Goal: Task Accomplishment & Management: Use online tool/utility

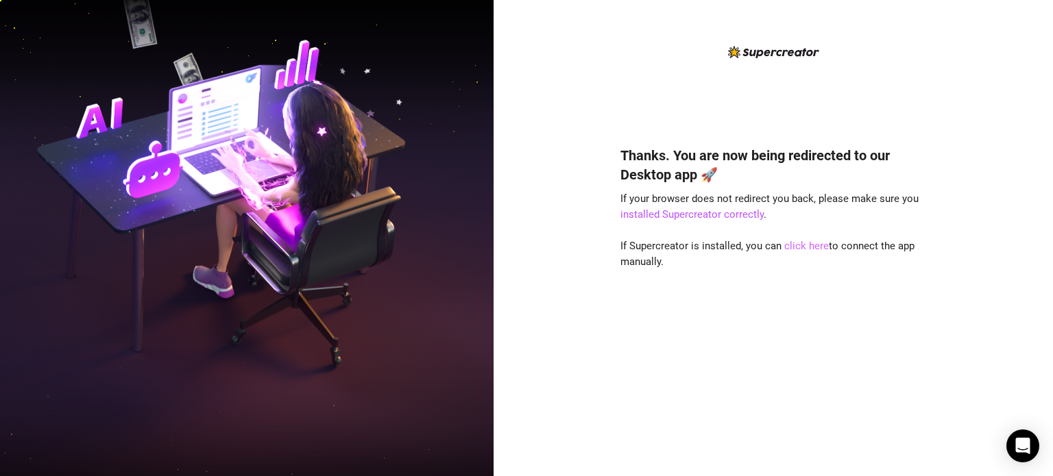
click at [810, 249] on link "click here" at bounding box center [806, 246] width 45 height 12
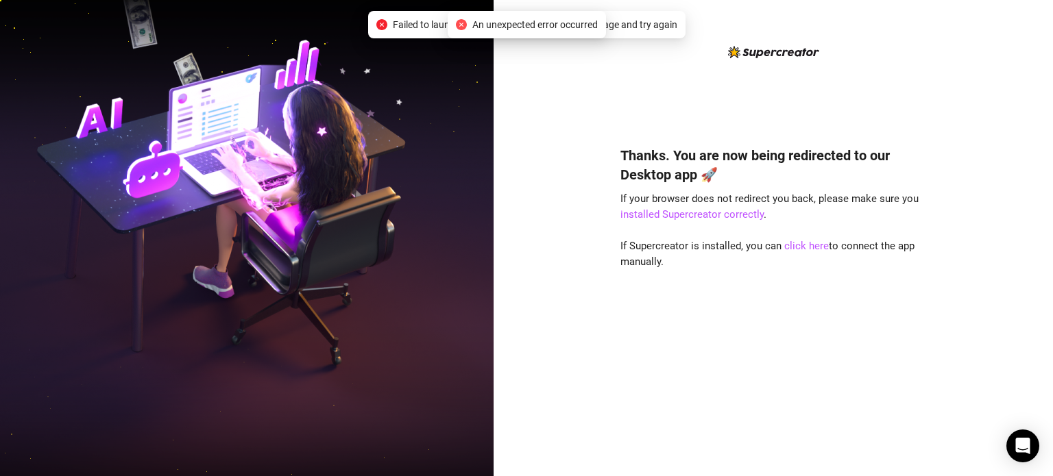
click at [673, 53] on div "Thanks. You are now being redirected to our Desktop app 🚀 If your browser does …" at bounding box center [773, 249] width 306 height 411
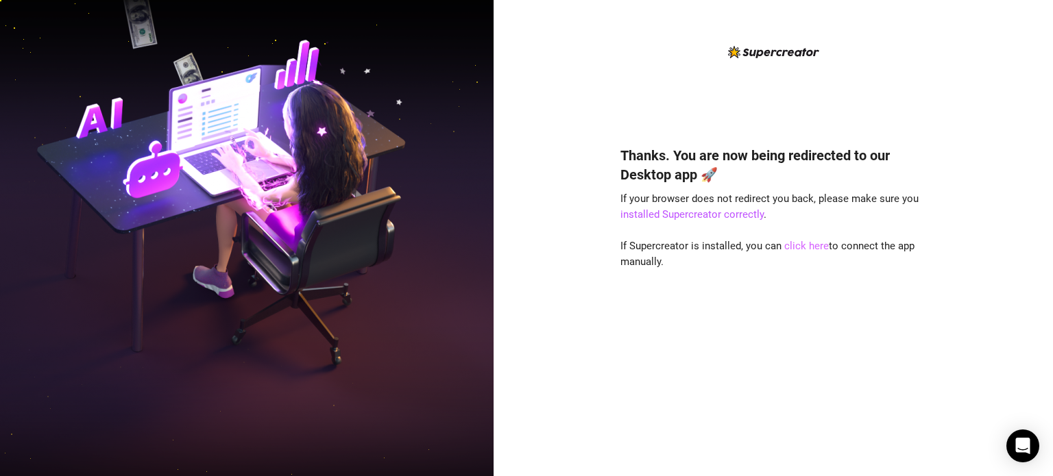
click at [803, 243] on link "click here" at bounding box center [806, 246] width 45 height 12
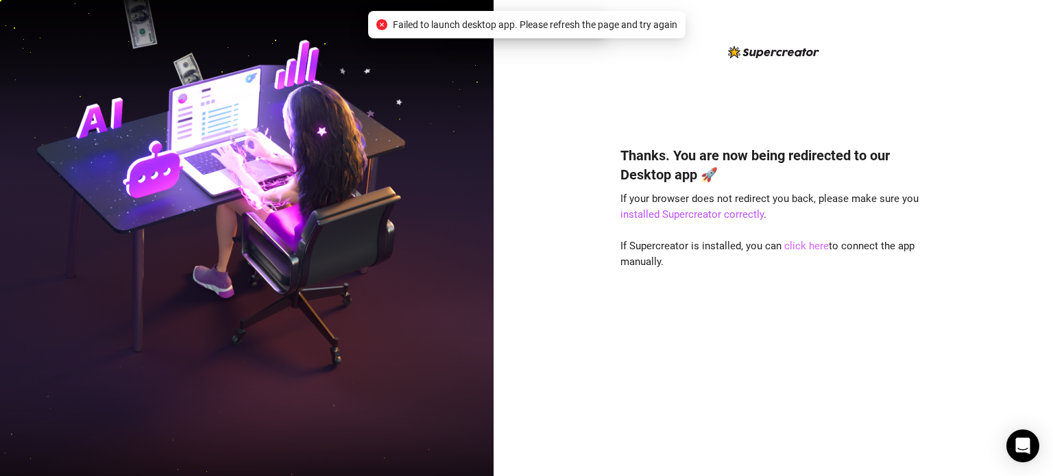
click at [803, 243] on link "click here" at bounding box center [806, 246] width 45 height 12
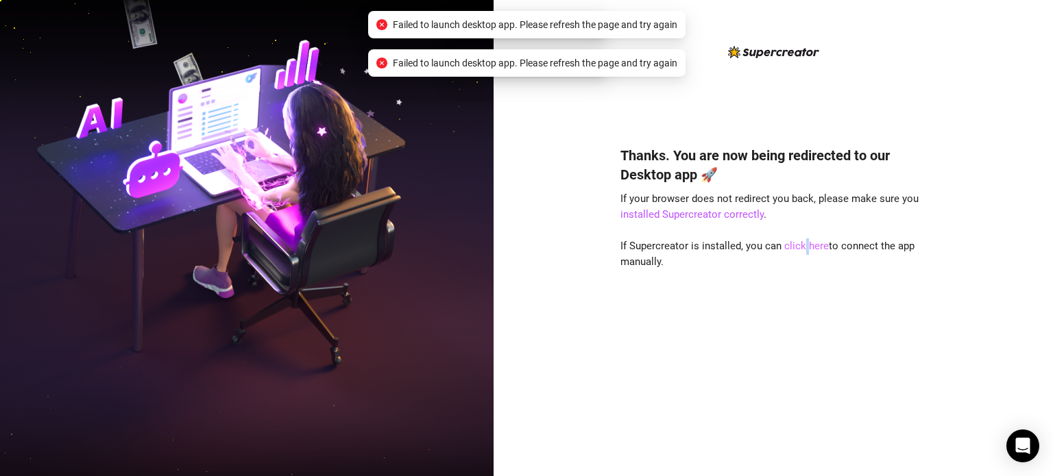
click at [803, 243] on link "click here" at bounding box center [806, 246] width 45 height 12
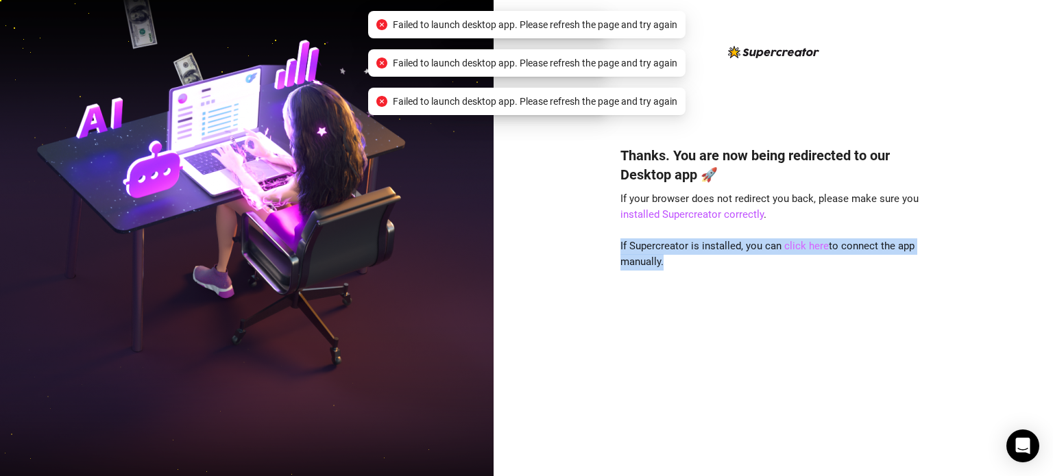
click at [803, 243] on link "click here" at bounding box center [806, 246] width 45 height 12
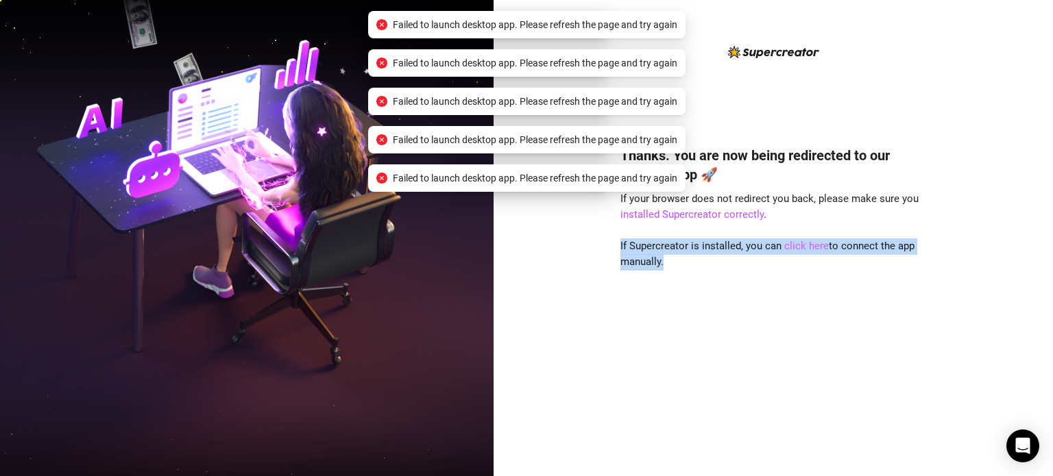
click at [803, 243] on link "click here" at bounding box center [806, 246] width 45 height 12
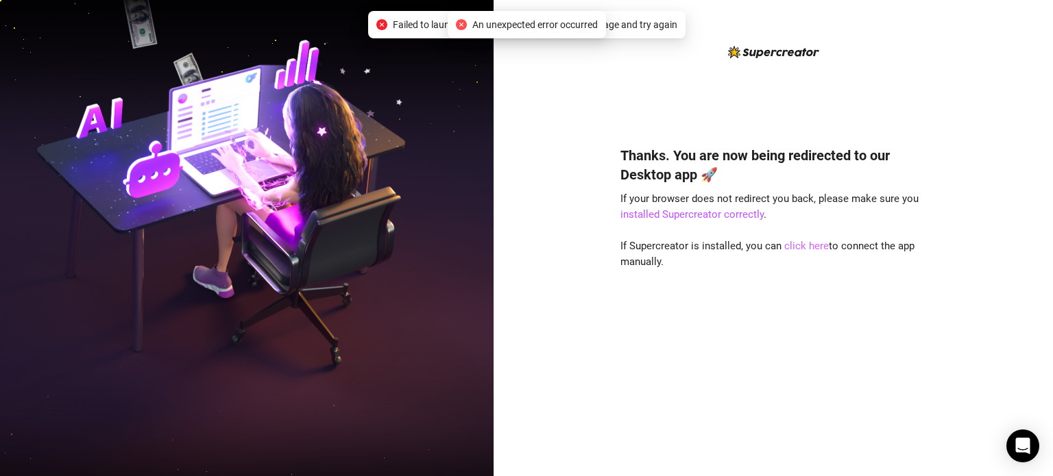
click at [809, 243] on link "click here" at bounding box center [806, 246] width 45 height 12
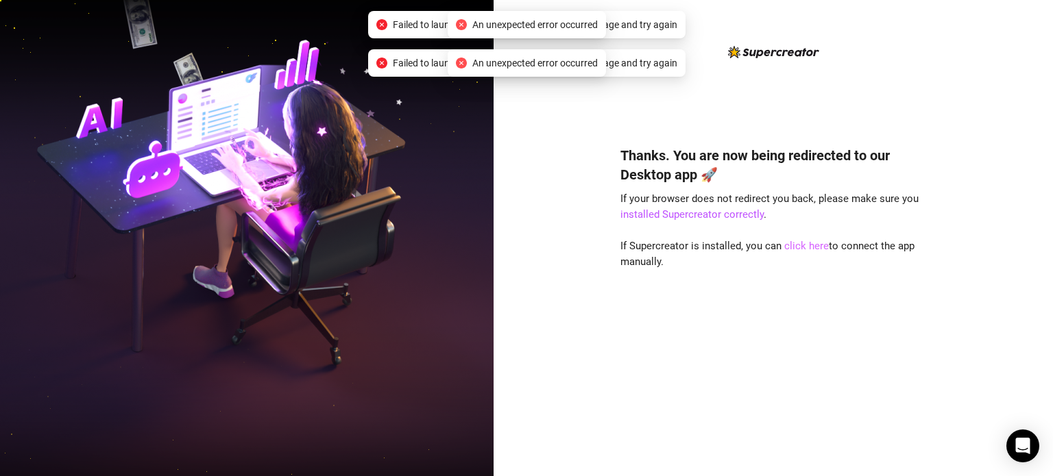
click at [809, 243] on link "click here" at bounding box center [806, 246] width 45 height 12
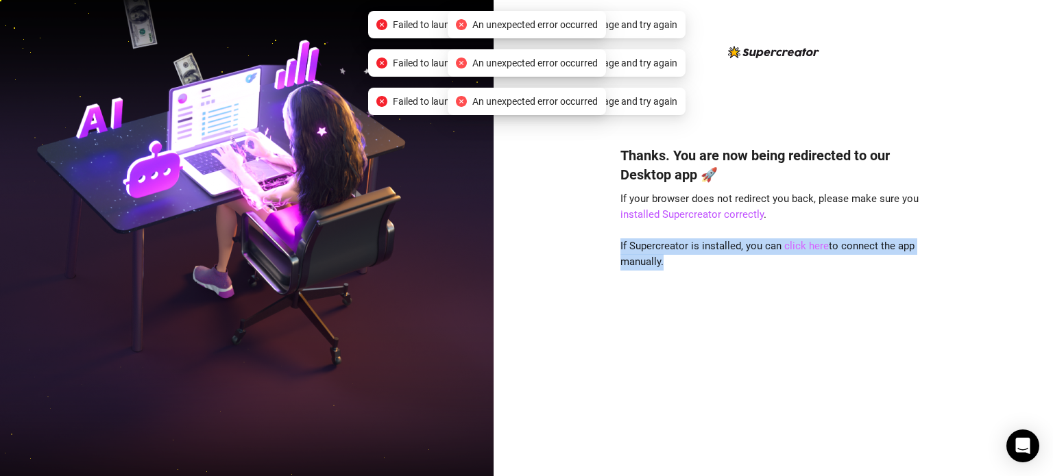
click at [809, 243] on link "click here" at bounding box center [806, 246] width 45 height 12
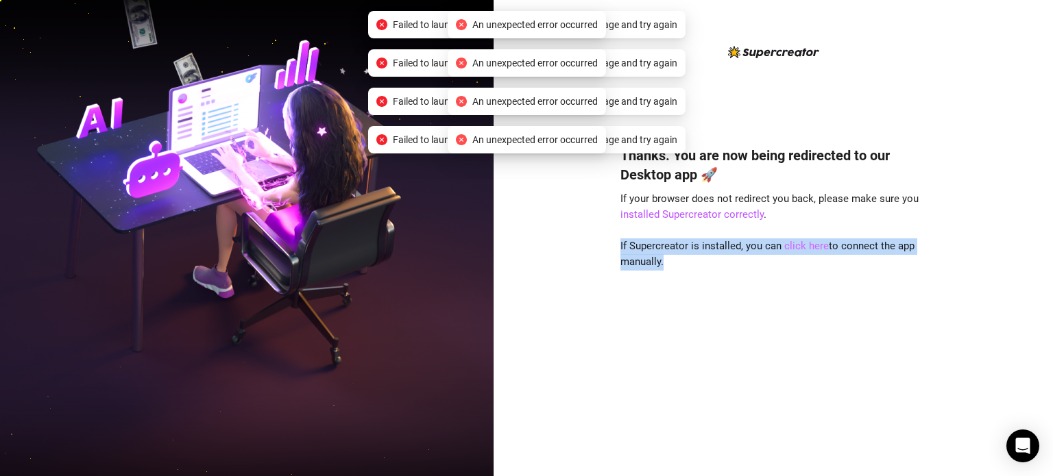
click at [809, 243] on link "click here" at bounding box center [806, 246] width 45 height 12
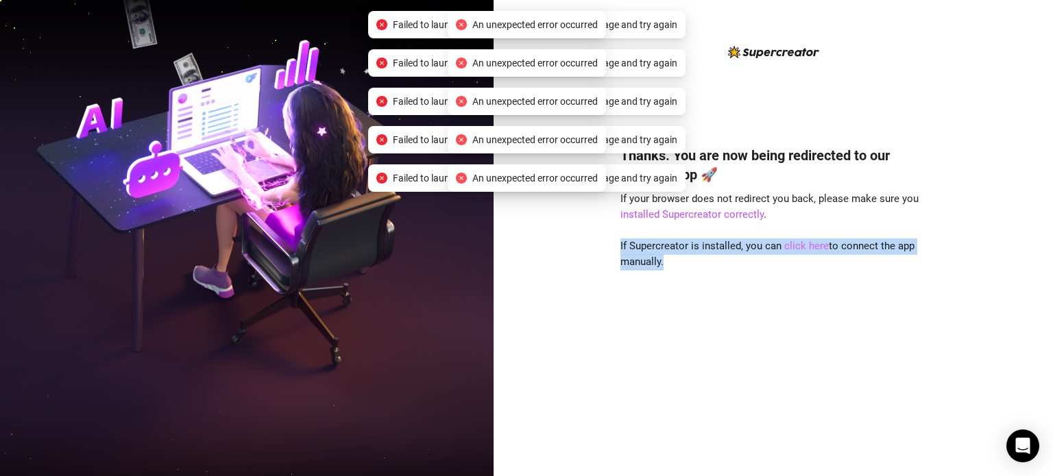
click at [809, 243] on link "click here" at bounding box center [806, 246] width 45 height 12
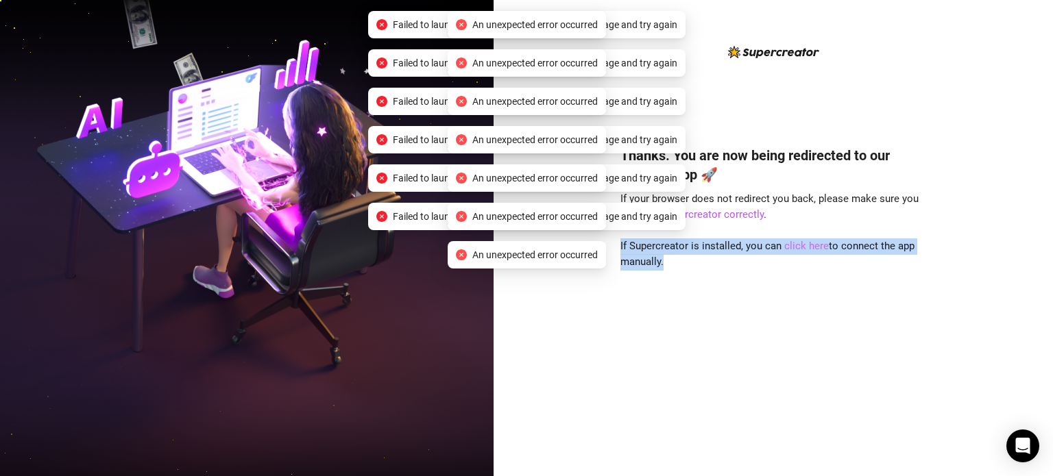
click at [809, 243] on link "click here" at bounding box center [806, 246] width 45 height 12
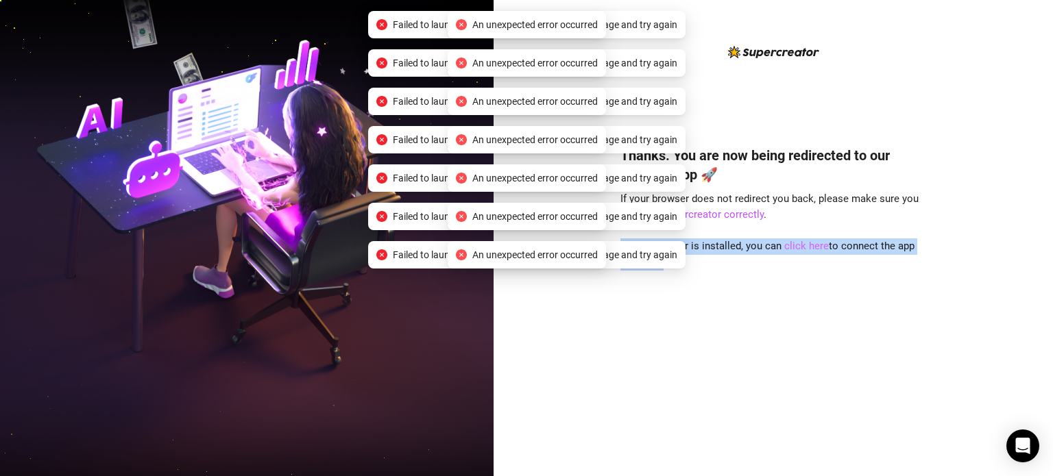
click at [809, 243] on link "click here" at bounding box center [806, 246] width 45 height 12
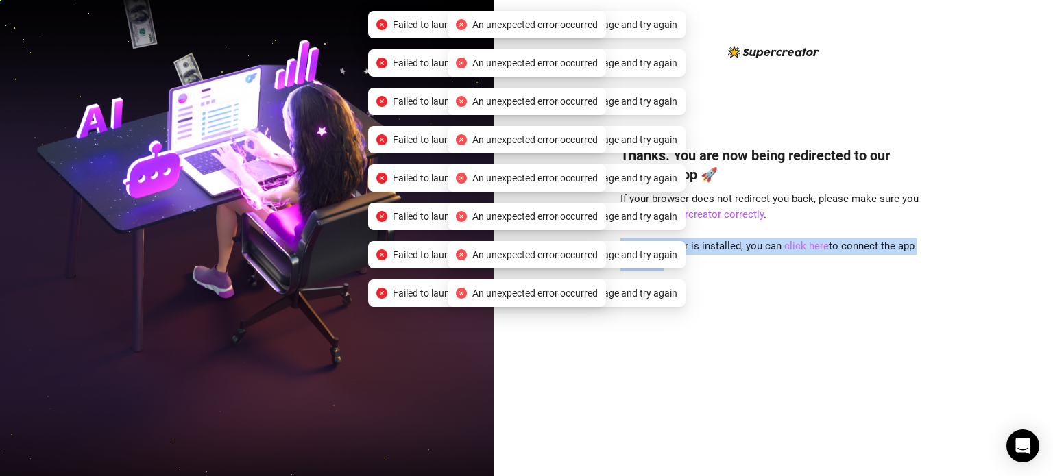
click at [809, 243] on link "click here" at bounding box center [806, 246] width 45 height 12
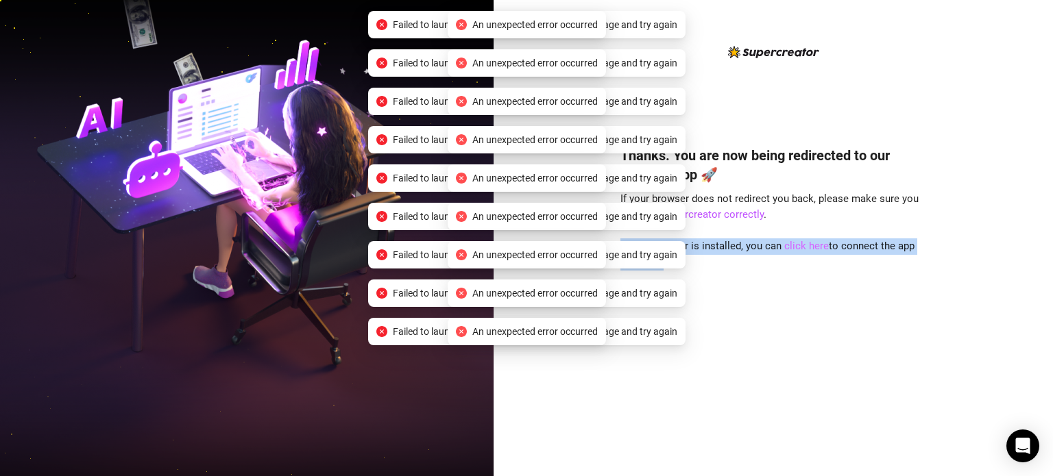
click at [809, 243] on link "click here" at bounding box center [806, 246] width 45 height 12
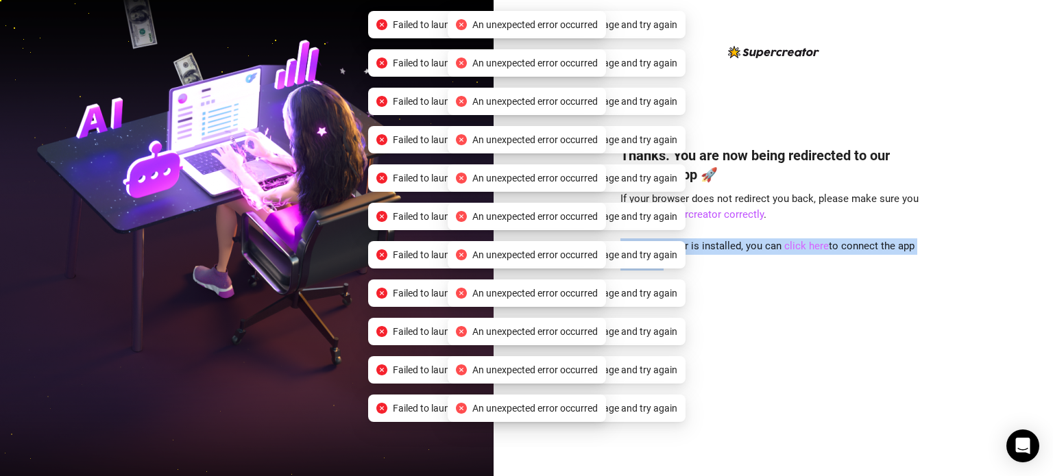
click at [809, 243] on link "click here" at bounding box center [806, 246] width 45 height 12
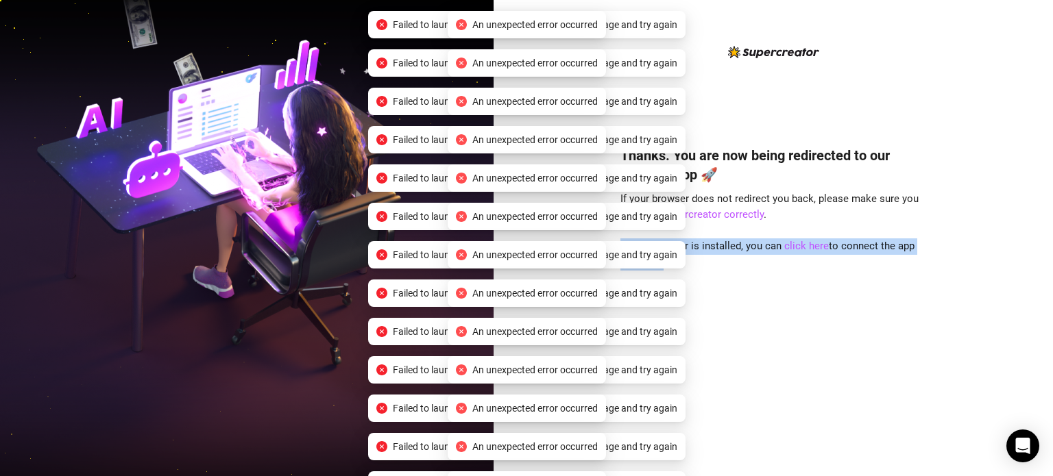
click at [806, 287] on div "Thanks. You are now being redirected to our Desktop app 🚀 If your browser does …" at bounding box center [773, 290] width 306 height 327
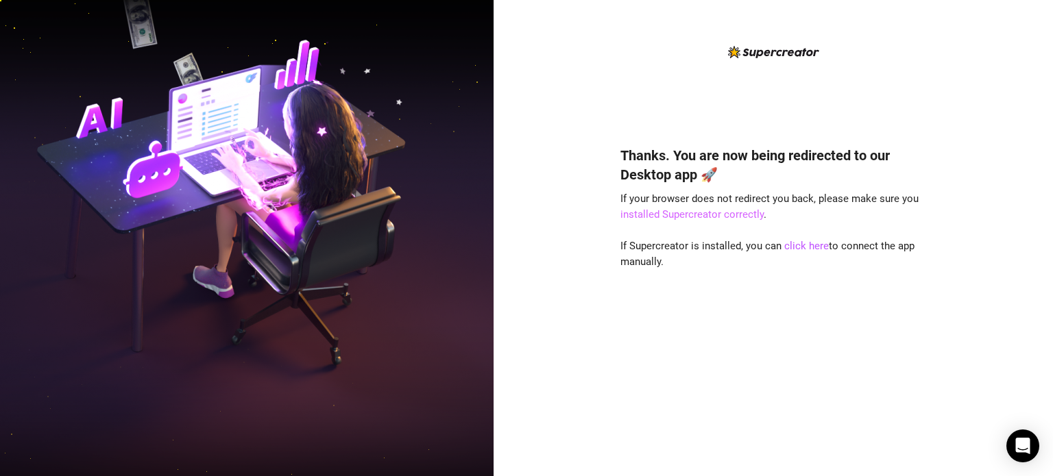
click at [732, 217] on link "installed Supercreator correctly" at bounding box center [691, 214] width 143 height 12
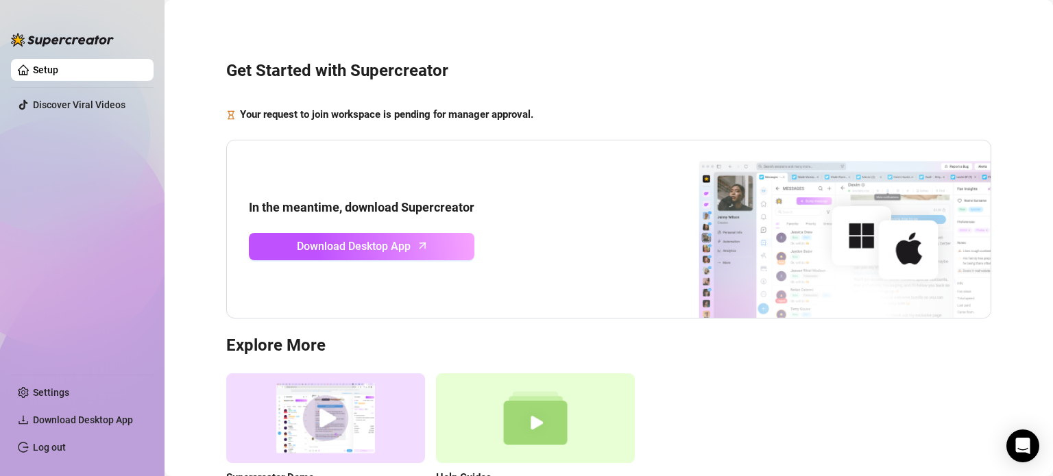
click at [368, 96] on div "Get Started with Supercreator Your request to join workspace is pending for man…" at bounding box center [608, 282] width 861 height 544
